Goal: Information Seeking & Learning: Learn about a topic

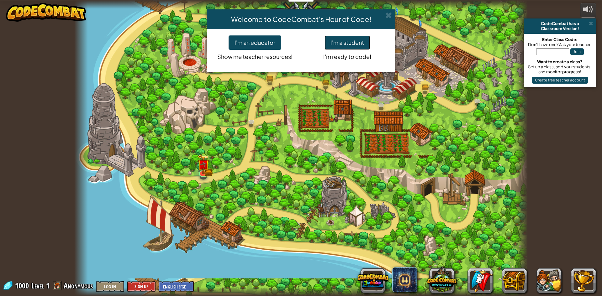
click at [352, 40] on button "I'm a student" at bounding box center [347, 42] width 45 height 14
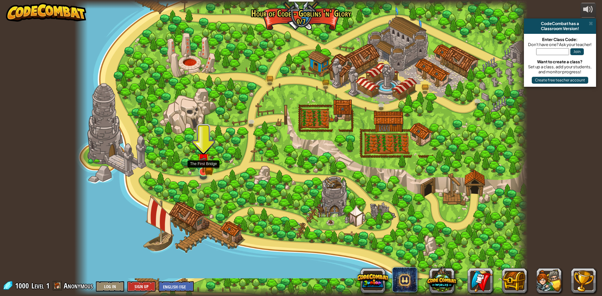
click at [201, 167] on div at bounding box center [203, 171] width 9 height 9
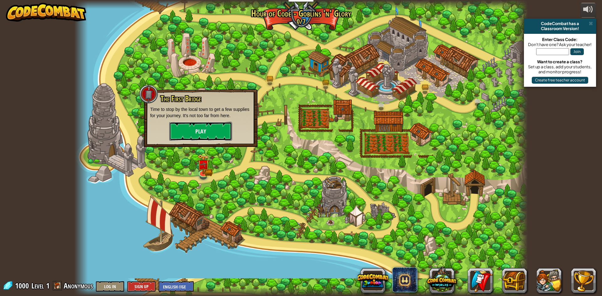
click at [198, 136] on button "Play" at bounding box center [200, 131] width 63 height 19
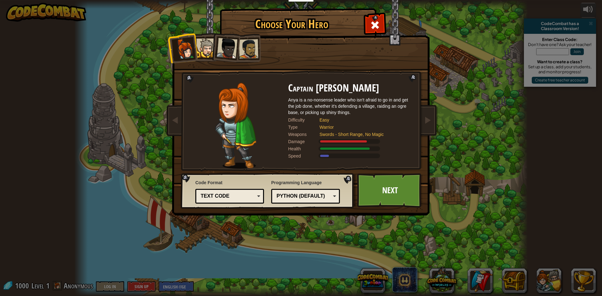
drag, startPoint x: 468, startPoint y: 156, endPoint x: 466, endPoint y: 159, distance: 4.1
click at [468, 156] on div "Choose Your Hero 1000 Captain [PERSON_NAME] Anya is a no-nonsense leader who is…" at bounding box center [301, 148] width 602 height 296
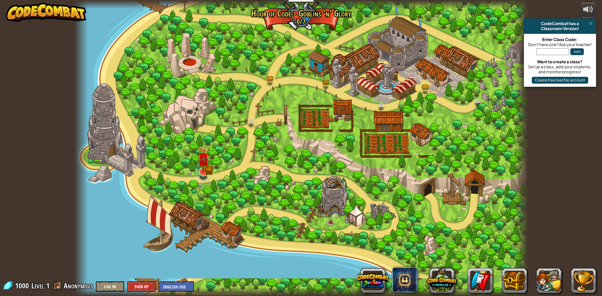
click at [202, 169] on img at bounding box center [203, 159] width 12 height 27
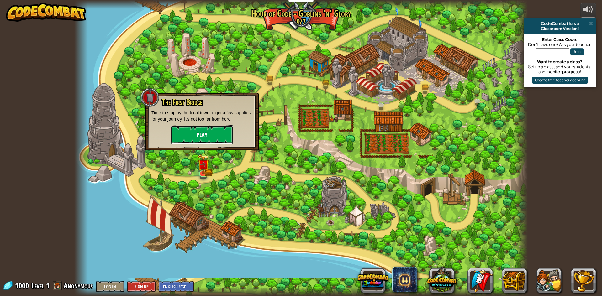
click at [215, 141] on button "Play" at bounding box center [202, 134] width 63 height 19
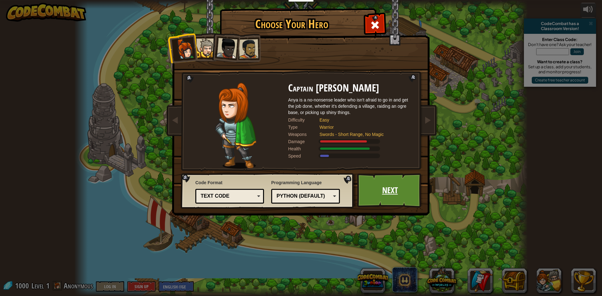
click at [365, 188] on link "Next" at bounding box center [390, 190] width 66 height 34
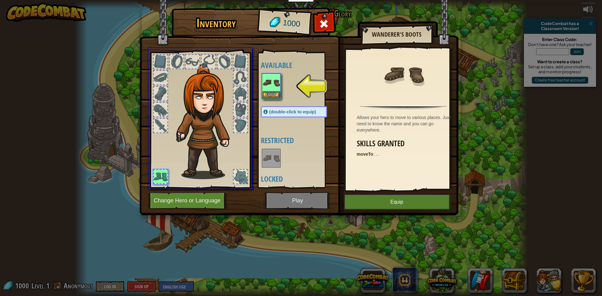
drag, startPoint x: 275, startPoint y: 90, endPoint x: 275, endPoint y: 93, distance: 3.8
click at [274, 95] on div "Inventory 1000 Available Equip (double-click to equip) Restricted Locked Wander…" at bounding box center [301, 148] width 602 height 296
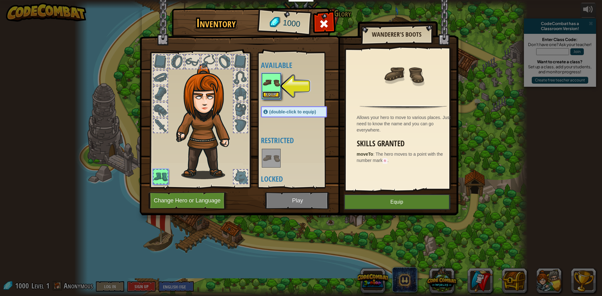
click at [272, 96] on button "Equip" at bounding box center [271, 95] width 18 height 7
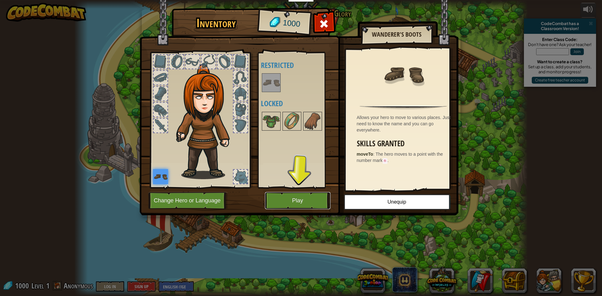
click at [313, 199] on button "Play" at bounding box center [298, 200] width 66 height 17
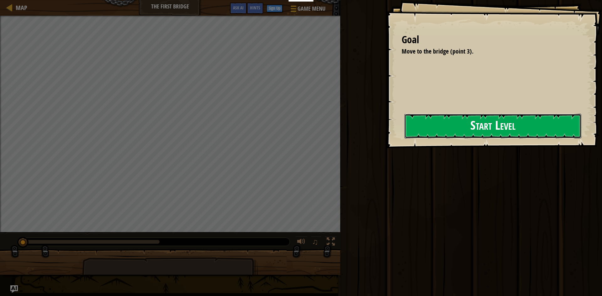
click at [460, 119] on button "Start Level" at bounding box center [493, 126] width 177 height 25
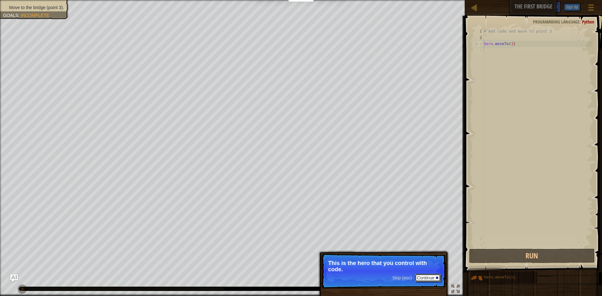
click at [430, 277] on button "Continue" at bounding box center [428, 278] width 26 height 8
click at [430, 277] on button "Continue" at bounding box center [428, 279] width 26 height 8
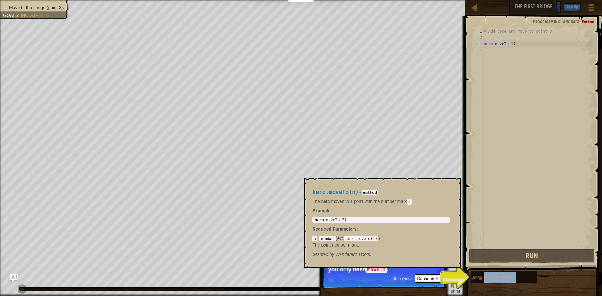
click at [476, 277] on img at bounding box center [477, 278] width 12 height 12
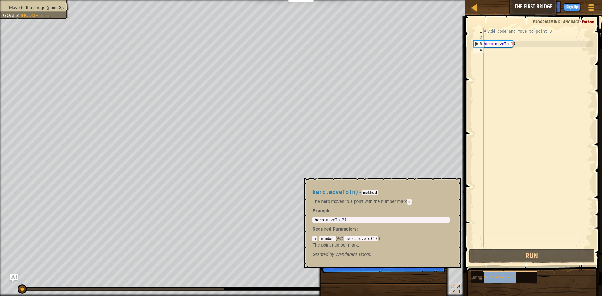
click at [523, 274] on div "hero.moveTo(n)" at bounding box center [513, 278] width 60 height 12
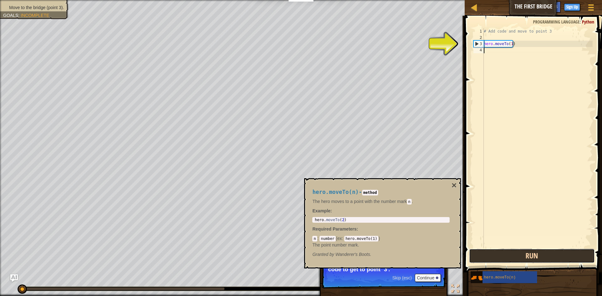
click at [543, 255] on button "Run" at bounding box center [532, 256] width 126 height 14
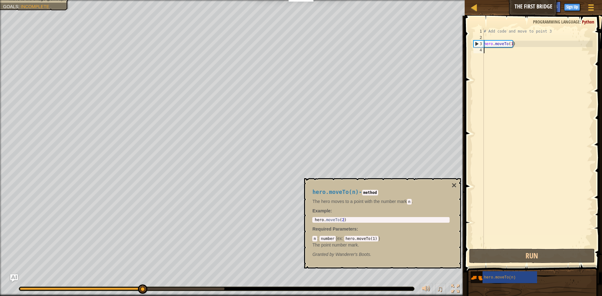
click at [450, 184] on div "hero.moveTo(n) - method The hero moves to a point with the number [PERSON_NAME]…" at bounding box center [381, 223] width 146 height 80
click at [456, 187] on button "×" at bounding box center [454, 185] width 5 height 9
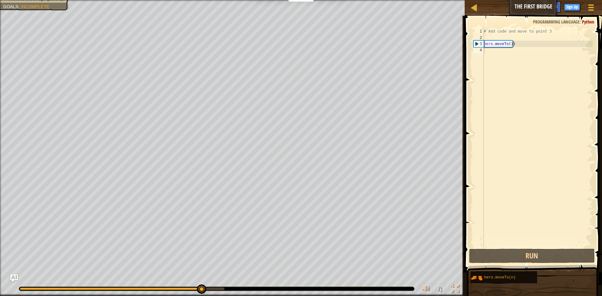
click at [510, 45] on div "# Add code and move to point 3 hero . moveTo ( 1 )" at bounding box center [538, 144] width 110 height 232
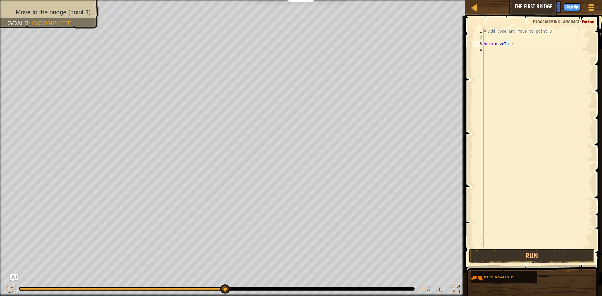
scroll to position [3, 2]
click at [516, 250] on button "Run" at bounding box center [532, 256] width 126 height 14
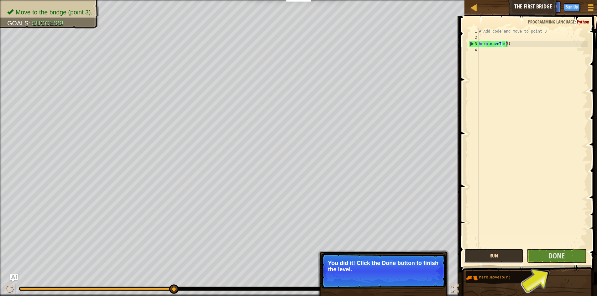
click at [504, 259] on button "Run" at bounding box center [494, 256] width 60 height 14
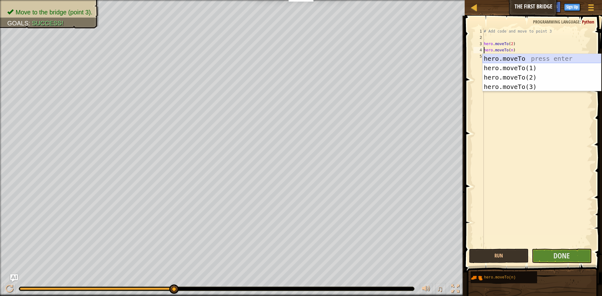
click at [521, 60] on div "hero.moveTo press enter hero.moveTo(1) press enter hero.moveTo(2) press enter h…" at bounding box center [542, 82] width 119 height 56
type textarea "hero.moveTo(3).moveTo(n)"
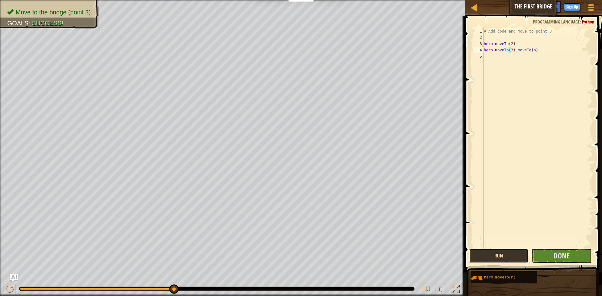
click at [519, 258] on button "Run" at bounding box center [499, 256] width 60 height 14
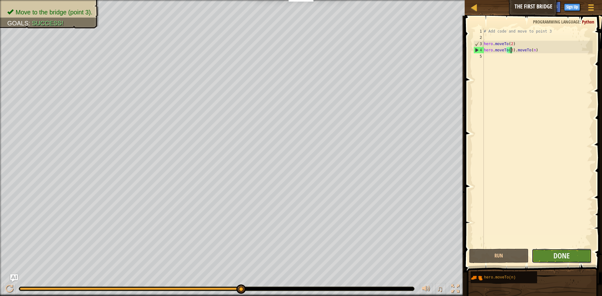
click at [585, 259] on button "Done" at bounding box center [562, 256] width 60 height 14
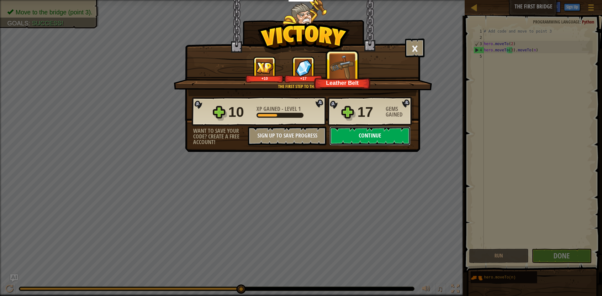
click at [376, 129] on button "Continue" at bounding box center [370, 136] width 81 height 19
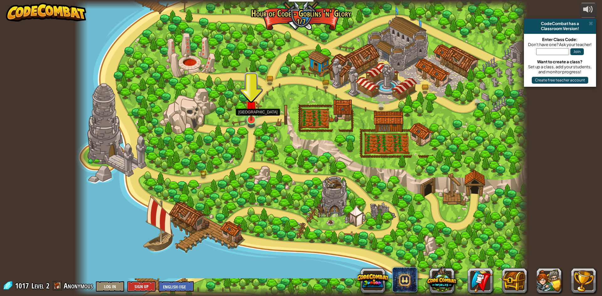
click at [257, 106] on img at bounding box center [251, 107] width 12 height 28
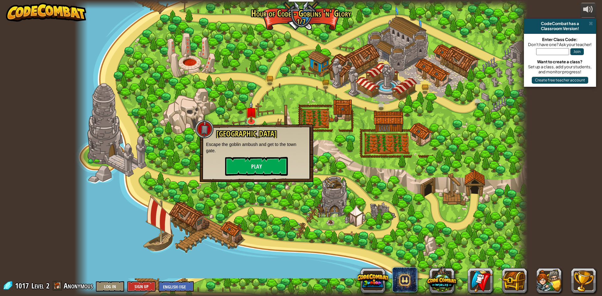
click at [267, 177] on div "Old Town Road Escape the goblin ambush and get to the town gate. Play" at bounding box center [257, 153] width 114 height 58
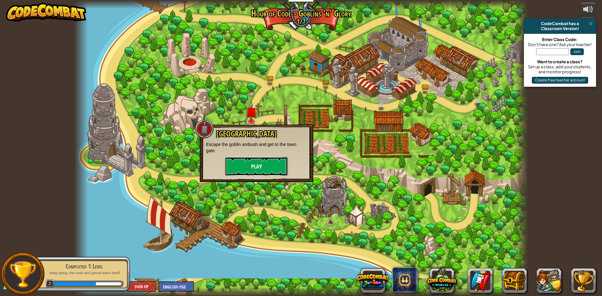
click at [260, 167] on button "Play" at bounding box center [256, 166] width 63 height 19
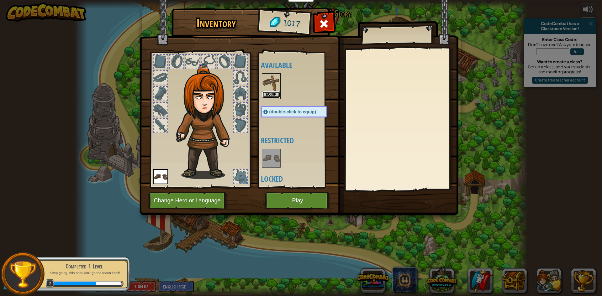
click at [278, 92] on button "Equip" at bounding box center [271, 95] width 18 height 7
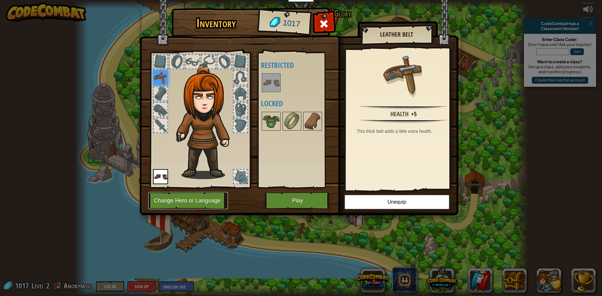
click at [213, 203] on button "Change Hero or Language" at bounding box center [188, 200] width 80 height 17
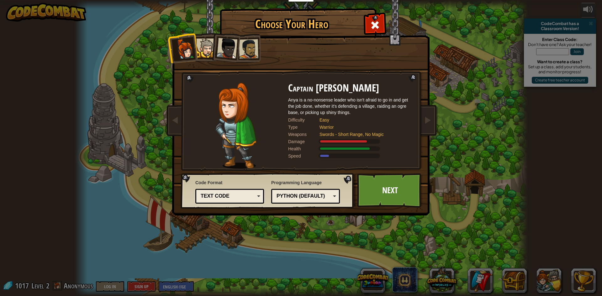
click at [320, 193] on div "Python (Default)" at bounding box center [305, 197] width 61 height 10
click at [442, 183] on div "Choose Your Hero 1017 Captain [PERSON_NAME] is a no-nonsense leader who isn't a…" at bounding box center [301, 148] width 602 height 296
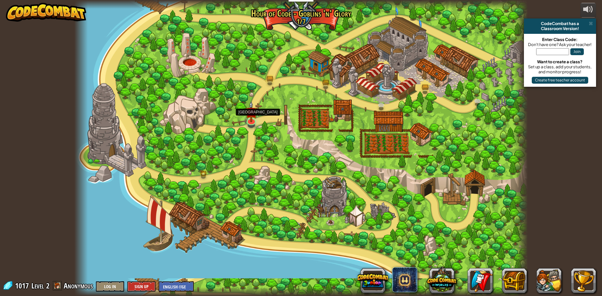
click at [239, 116] on div at bounding box center [300, 148] width 453 height 296
click at [247, 117] on img at bounding box center [251, 107] width 12 height 28
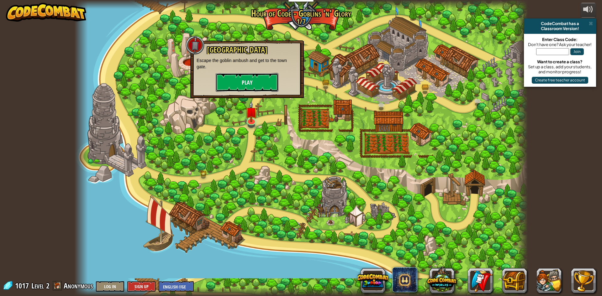
click at [242, 82] on button "Play" at bounding box center [247, 82] width 63 height 19
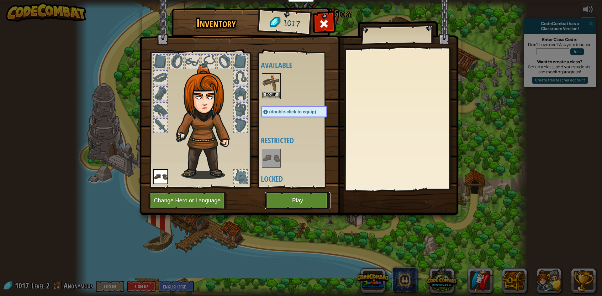
click at [312, 198] on button "Play" at bounding box center [298, 200] width 66 height 17
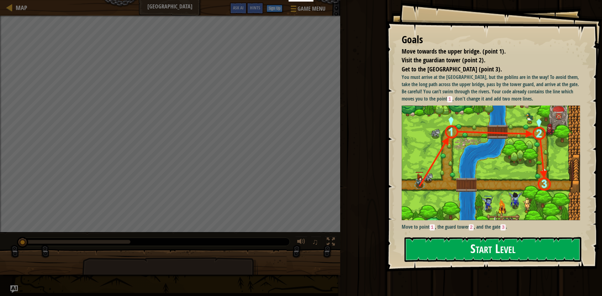
click at [498, 249] on button "Start Level" at bounding box center [493, 249] width 177 height 25
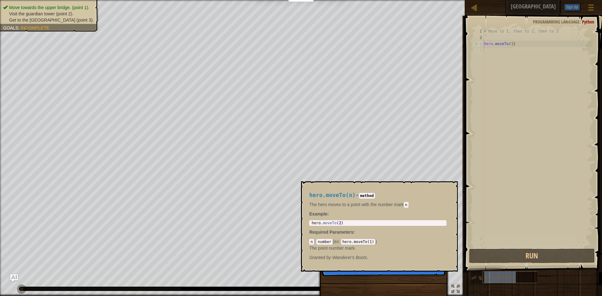
click at [497, 277] on span "hero.moveTo(n)" at bounding box center [500, 278] width 32 height 4
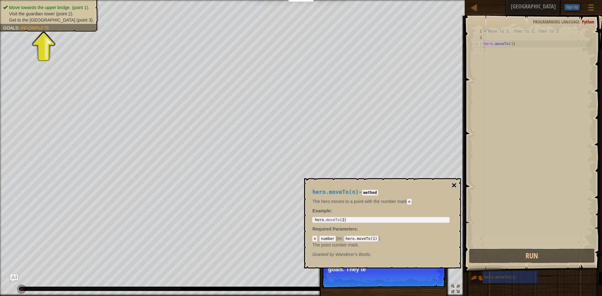
click at [453, 185] on button "×" at bounding box center [454, 185] width 5 height 9
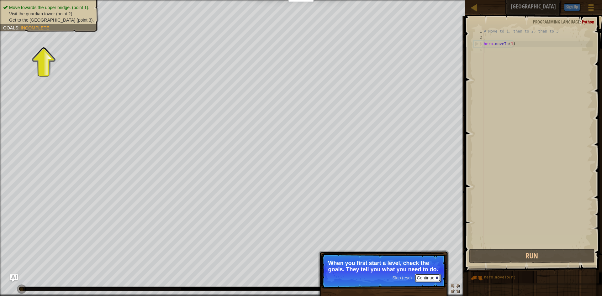
click at [426, 278] on button "Continue" at bounding box center [428, 278] width 26 height 8
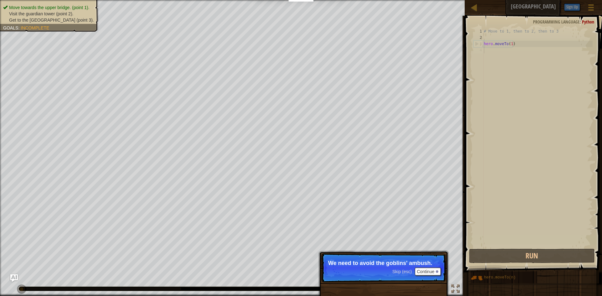
click at [426, 276] on p "Skip (esc) Continue We need to avoid the goblins' ambush." at bounding box center [383, 268] width 124 height 29
click at [426, 273] on button "Continue" at bounding box center [428, 272] width 26 height 8
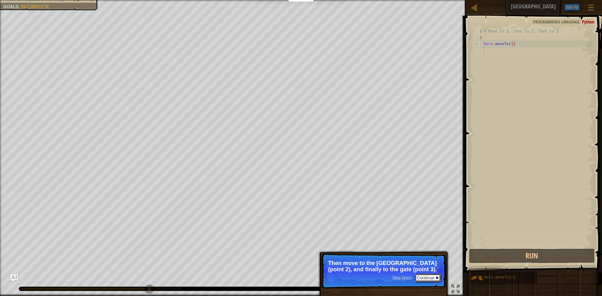
click at [431, 276] on button "Continue" at bounding box center [428, 278] width 26 height 8
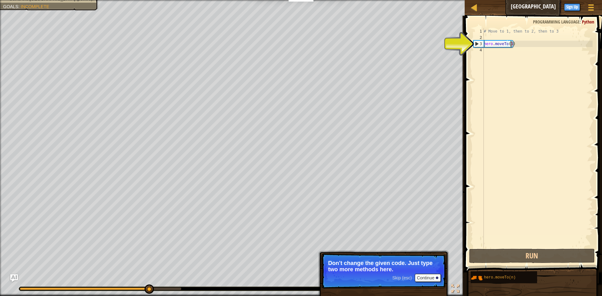
click at [511, 45] on div "# Move to 1, then to 2, then to 3 hero . moveTo ( 1 )" at bounding box center [538, 144] width 110 height 232
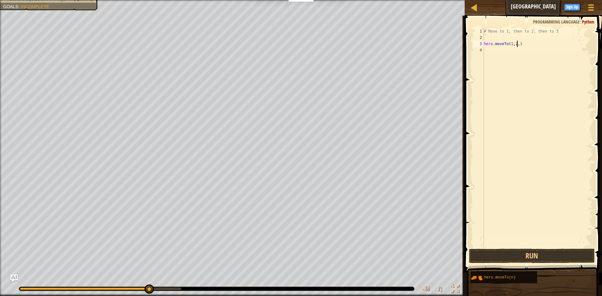
scroll to position [3, 3]
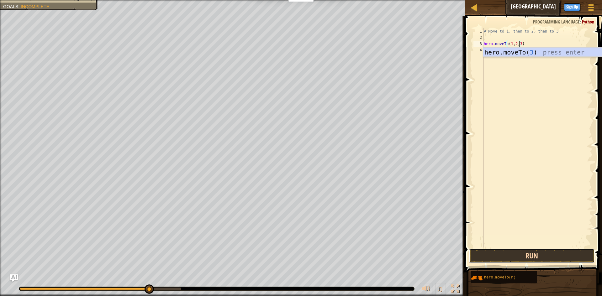
click at [539, 257] on button "Run" at bounding box center [532, 256] width 126 height 14
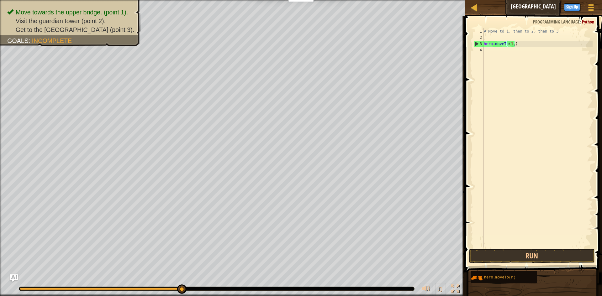
scroll to position [3, 2]
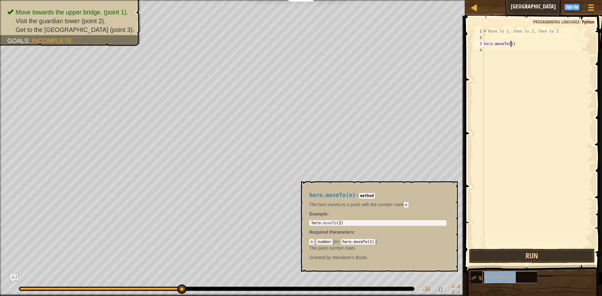
click at [508, 278] on span "hero.moveTo(n)" at bounding box center [500, 278] width 32 height 4
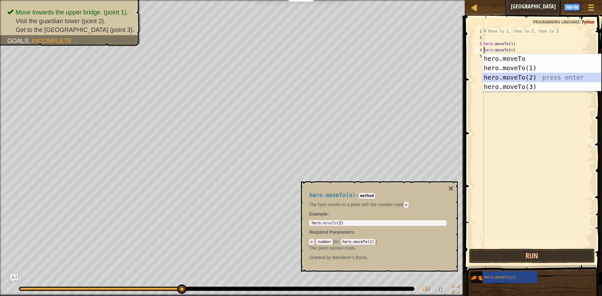
click at [532, 75] on div "hero.moveTo press enter hero.moveTo(1) press enter hero.moveTo(2) press enter h…" at bounding box center [542, 82] width 119 height 56
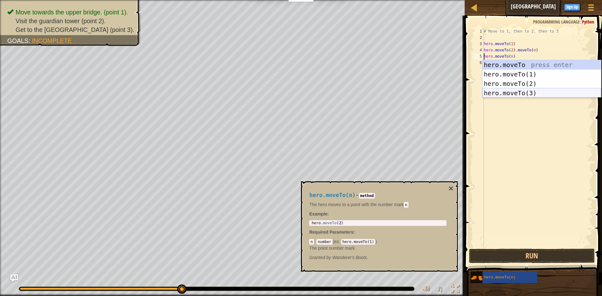
click at [510, 96] on div "hero.moveTo press enter hero.moveTo(1) press enter hero.moveTo(2) press enter h…" at bounding box center [542, 88] width 119 height 56
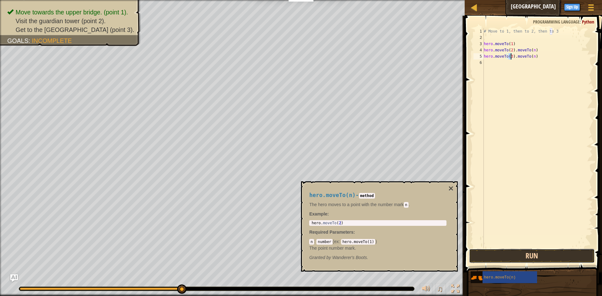
click at [546, 254] on button "Run" at bounding box center [532, 256] width 126 height 14
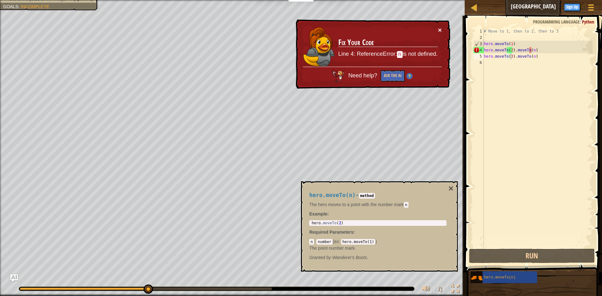
click at [440, 28] on button "×" at bounding box center [440, 30] width 4 height 7
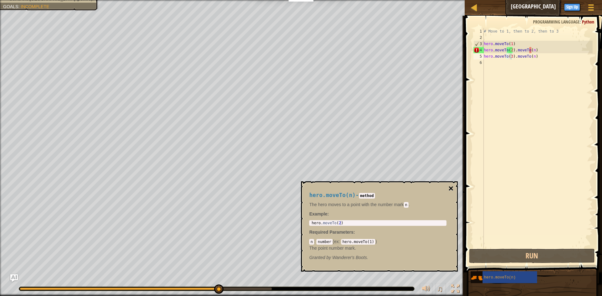
click at [452, 184] on button "×" at bounding box center [450, 188] width 5 height 9
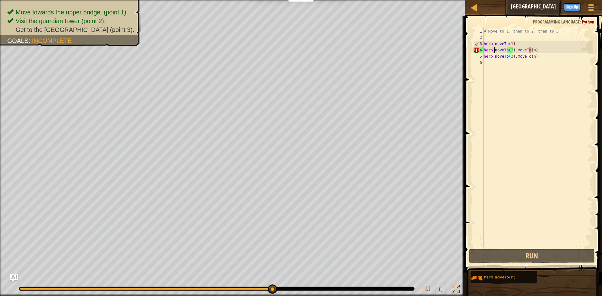
click at [495, 51] on div "# Move to 1, then to 2, then to 3 hero . moveTo ( 1 ) hero . moveTo ( 2 ) . mov…" at bounding box center [538, 144] width 110 height 232
click at [533, 53] on div "# Move to 1, then to 2, then to 3 hero . moveTo ( 1 ) hero . moveTo ( 2 ) . mov…" at bounding box center [538, 144] width 110 height 232
click at [531, 51] on div "# Move to 1, then to 2, then to 3 hero . moveTo ( 1 ) hero . moveTo ( 2 ) . mov…" at bounding box center [538, 144] width 110 height 232
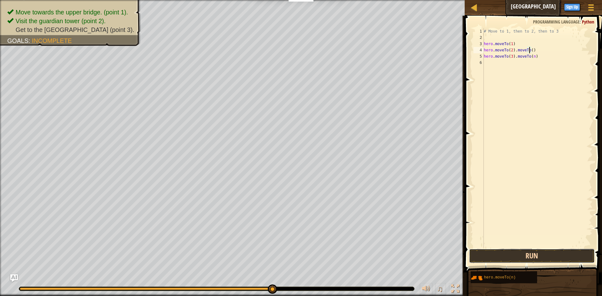
click at [507, 257] on button "Run" at bounding box center [532, 256] width 126 height 14
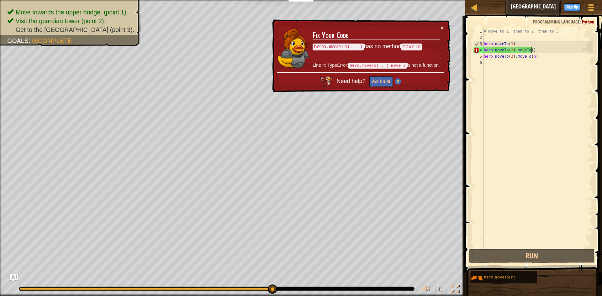
click at [531, 49] on div "# Move to 1, then to 2, then to 3 hero . moveTo ( 1 ) hero . moveTo ( 2 ) . mov…" at bounding box center [538, 144] width 110 height 232
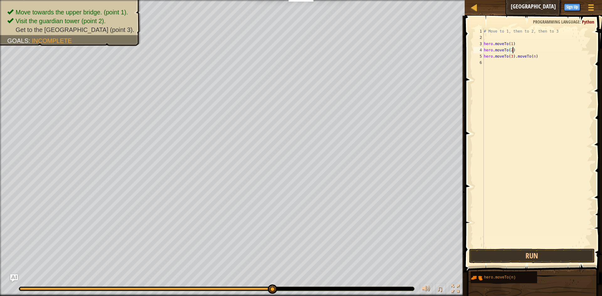
click at [535, 58] on div "# Move to 1, then to 2, then to 3 hero . moveTo ( 1 ) hero . moveTo ( 2 ) hero …" at bounding box center [538, 144] width 110 height 232
type textarea "hero.moveTo(3)"
click at [536, 256] on button "Run" at bounding box center [532, 256] width 126 height 14
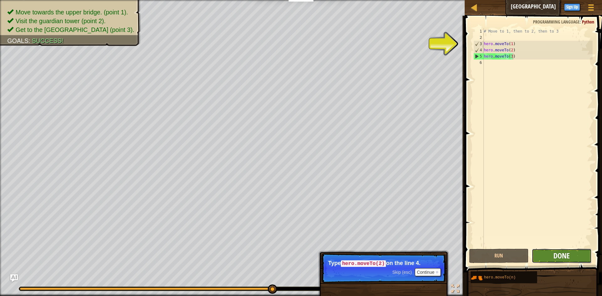
click at [564, 258] on span "Done" at bounding box center [561, 256] width 16 height 10
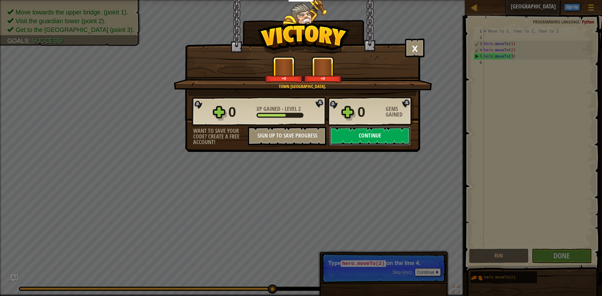
click at [373, 134] on button "Continue" at bounding box center [370, 136] width 81 height 19
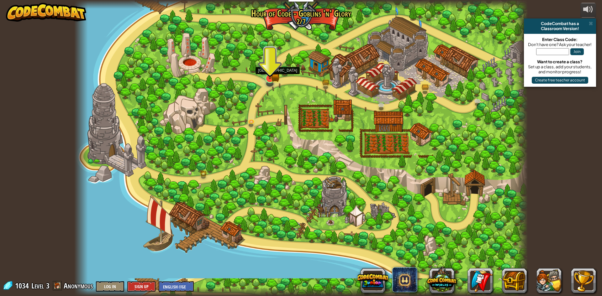
click at [266, 74] on img at bounding box center [270, 66] width 12 height 27
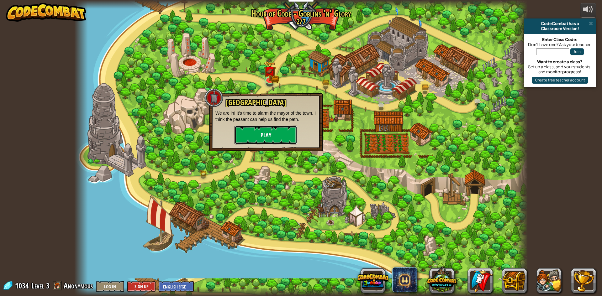
click at [276, 132] on button "Play" at bounding box center [266, 135] width 63 height 19
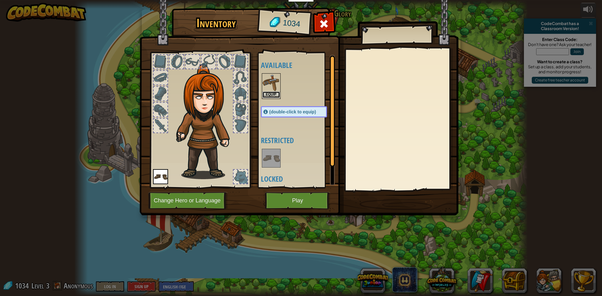
click at [275, 96] on button "Equip" at bounding box center [271, 95] width 18 height 7
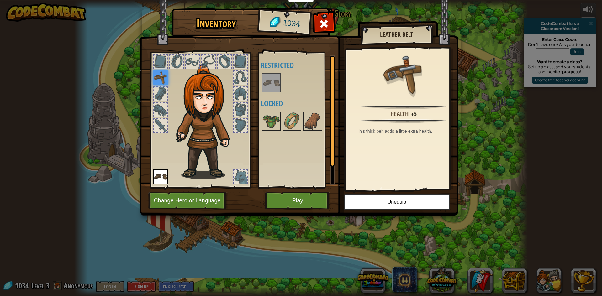
click at [165, 179] on img at bounding box center [160, 176] width 15 height 15
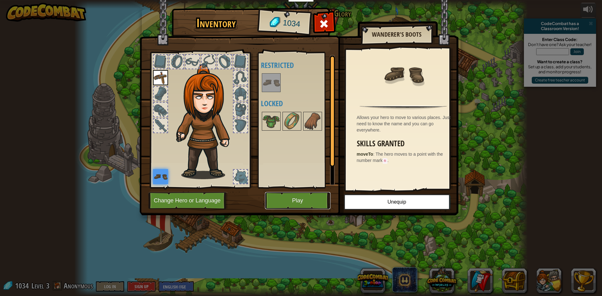
click at [305, 201] on button "Play" at bounding box center [298, 200] width 66 height 17
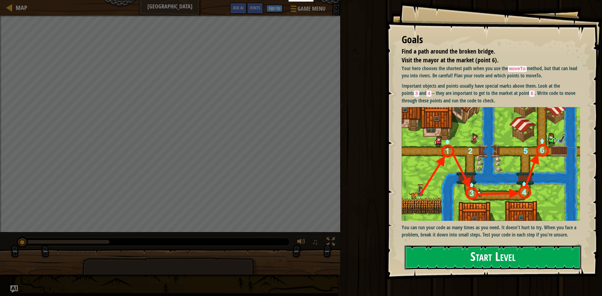
click at [499, 251] on button "Start Level" at bounding box center [493, 257] width 177 height 25
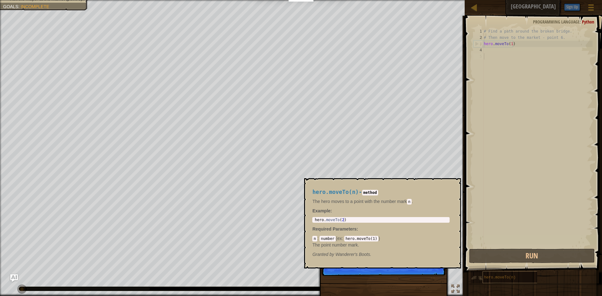
scroll to position [3, 0]
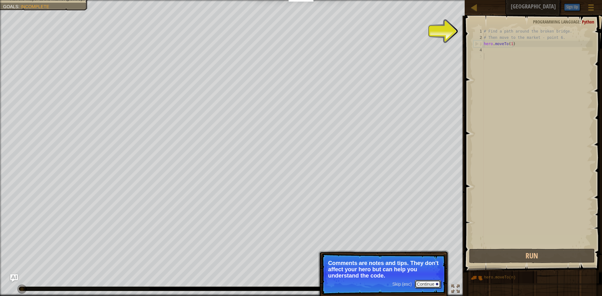
click at [426, 288] on button "Continue" at bounding box center [428, 284] width 26 height 8
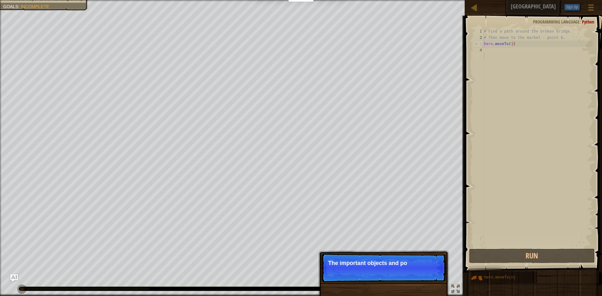
click at [415, 266] on p "The important objects and po" at bounding box center [383, 263] width 111 height 6
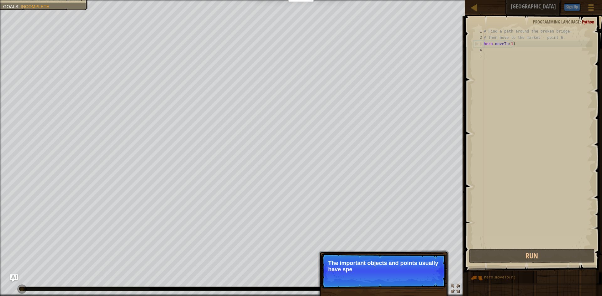
click at [432, 278] on p "Skip (esc) Continue The important objects and points usually have spe" at bounding box center [383, 271] width 124 height 35
click at [428, 277] on p "Skip (esc) Continue The important objects and points usually have special marks…" at bounding box center [383, 271] width 124 height 35
click at [428, 277] on button "Continue" at bounding box center [428, 278] width 26 height 8
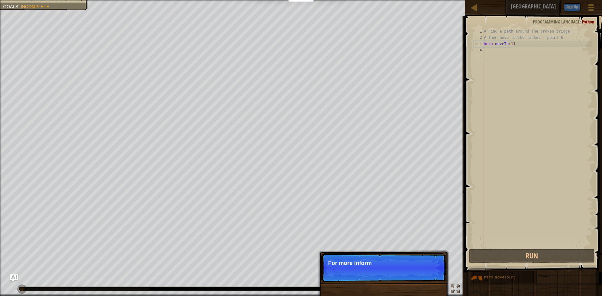
click at [428, 277] on p "Skip (esc) Continue For more inform" at bounding box center [383, 268] width 124 height 29
click at [378, 272] on p "Skip (esc) Continue For more information, read t" at bounding box center [383, 268] width 124 height 29
click at [430, 276] on p "Skip (esc) Continue For more information, read the HINTS." at bounding box center [383, 268] width 124 height 29
click at [430, 273] on button "Continue" at bounding box center [428, 272] width 26 height 8
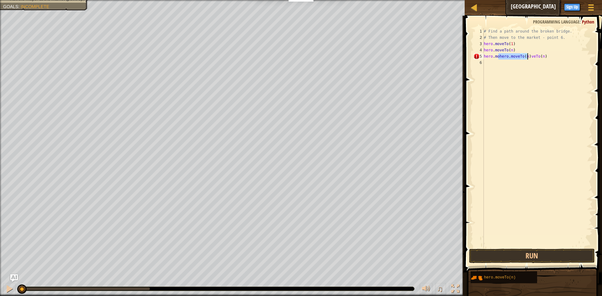
click at [541, 55] on div "# Find a path around the broken bridge. # Then move to the market - point 6. he…" at bounding box center [538, 144] width 110 height 232
click at [511, 50] on div "# Find a path around the broken bridge. # Then move to the market - point 6. he…" at bounding box center [538, 144] width 110 height 232
type textarea "hero.moveTo(2)"
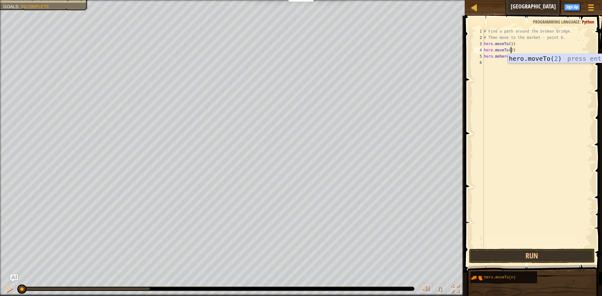
click at [532, 60] on div "hero.moveTo( 2 ) press enter" at bounding box center [567, 68] width 119 height 28
click at [508, 61] on div "# Find a path around the broken bridge. # Then move to the market - point 6. he…" at bounding box center [538, 144] width 110 height 232
click at [520, 57] on div "# Find a path around the broken bridge. # Then move to the market - point 6. he…" at bounding box center [538, 144] width 110 height 232
type textarea "hero.mohero.moveTo(3)"
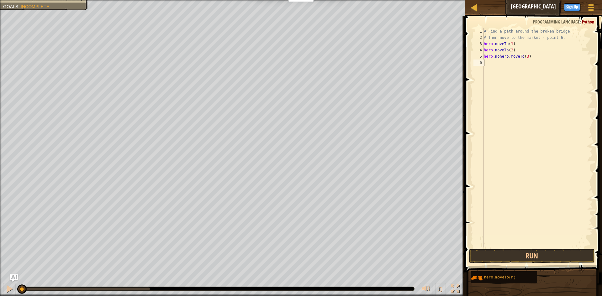
click at [521, 60] on div "# Find a path around the broken bridge. # Then move to the market - point 6. he…" at bounding box center [538, 144] width 110 height 232
click at [521, 59] on div "# Find a path around the broken bridge. # Then move to the market - point 6. he…" at bounding box center [538, 144] width 110 height 232
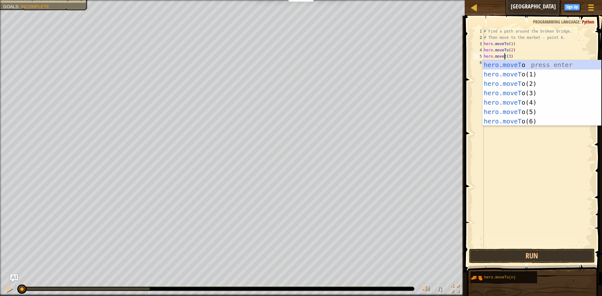
scroll to position [3, 2]
click at [518, 92] on div "hero.moveTo press enter hero.moveTo (1) press enter hero.moveTo (2) press enter…" at bounding box center [542, 102] width 119 height 85
type textarea "hero.moveTo(3)(3)"
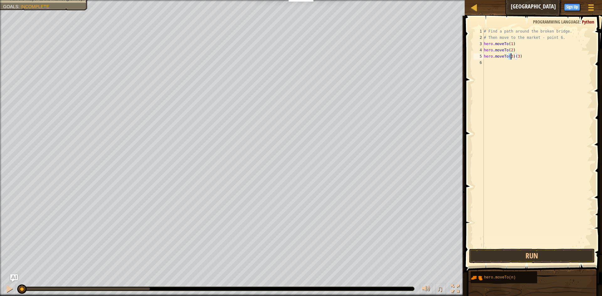
click at [519, 61] on div "# Find a path around the broken bridge. # Then move to the market - point 6. he…" at bounding box center [538, 144] width 110 height 232
click at [519, 59] on div "# Find a path around the broken bridge. # Then move to the market - point 6. he…" at bounding box center [538, 144] width 110 height 232
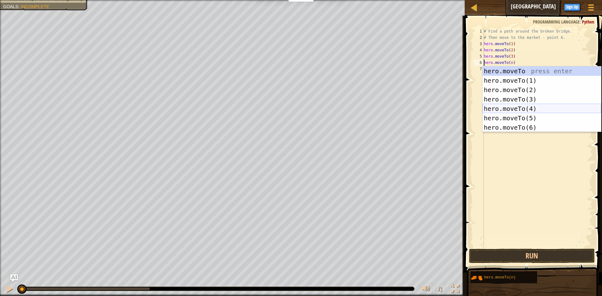
click at [526, 106] on div "hero.moveTo press enter hero.moveTo(1) press enter hero.moveTo(2) press enter h…" at bounding box center [542, 108] width 119 height 85
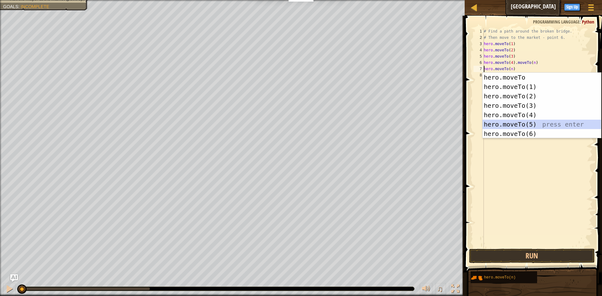
click at [530, 126] on div "hero.moveTo press enter hero.moveTo(1) press enter hero.moveTo(2) press enter h…" at bounding box center [542, 115] width 119 height 85
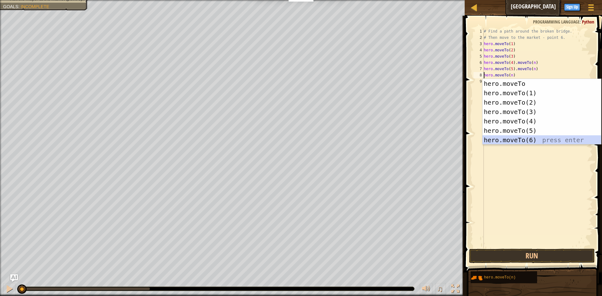
click at [528, 142] on div "hero.moveTo press enter hero.moveTo(1) press enter hero.moveTo(2) press enter h…" at bounding box center [542, 121] width 119 height 85
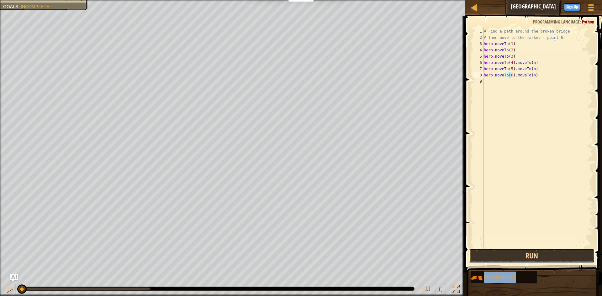
click at [533, 257] on button "Run" at bounding box center [532, 256] width 126 height 14
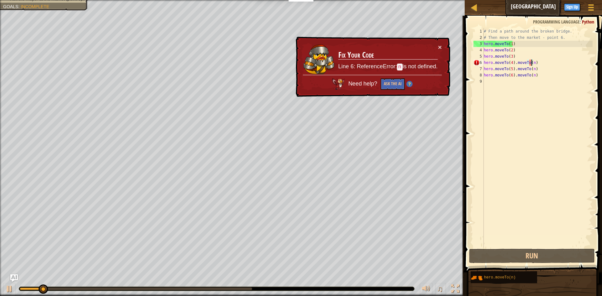
click at [531, 65] on div "# Find a path around the broken bridge. # Then move to the market - point 6. he…" at bounding box center [538, 144] width 110 height 232
click at [533, 65] on div "# Find a path around the broken bridge. # Then move to the market - point 6. he…" at bounding box center [538, 144] width 110 height 232
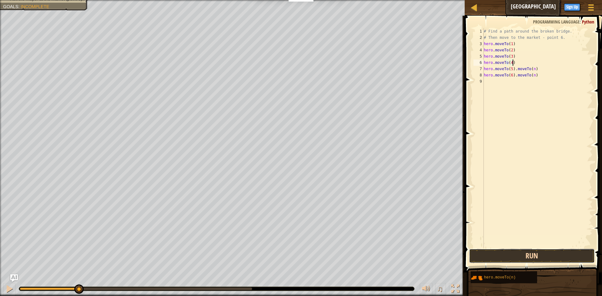
click at [553, 260] on button "Run" at bounding box center [532, 256] width 126 height 14
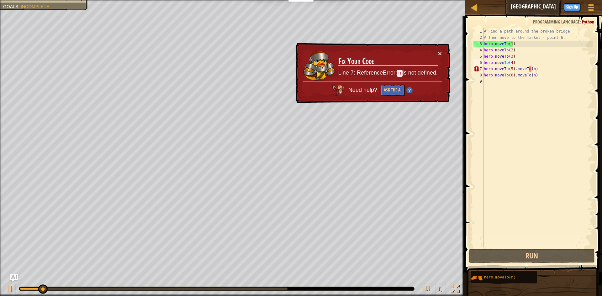
click at [531, 73] on div "# Find a path around the broken bridge. # Then move to the market - point 6. he…" at bounding box center [538, 144] width 110 height 232
click at [535, 71] on div "# Find a path around the broken bridge. # Then move to the market - point 6. he…" at bounding box center [538, 144] width 110 height 232
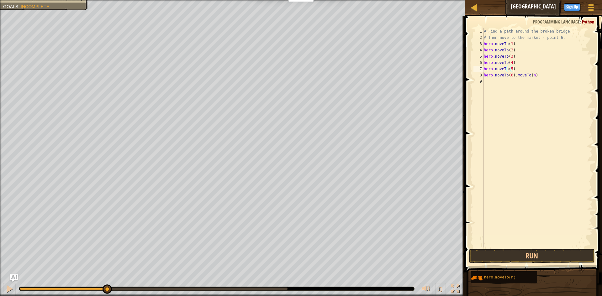
click at [532, 76] on div "# Find a path around the broken bridge. # Then move to the market - point 6. he…" at bounding box center [538, 144] width 110 height 232
click at [537, 72] on div "# Find a path around the broken bridge. # Then move to the market - point 6. he…" at bounding box center [538, 144] width 110 height 232
click at [535, 73] on div "# Find a path around the broken bridge. # Then move to the market - point 6. he…" at bounding box center [538, 144] width 110 height 232
type textarea "hero.moveTo(6)"
click at [536, 257] on button "Run" at bounding box center [532, 256] width 126 height 14
